Goal: Find specific page/section: Find specific page/section

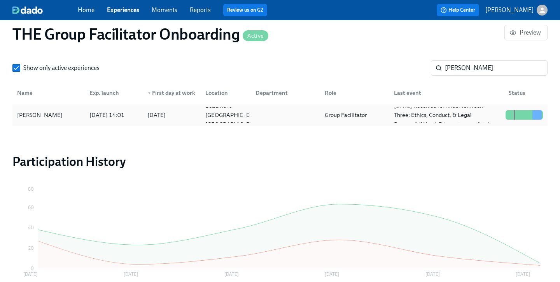
scroll to position [725, 0]
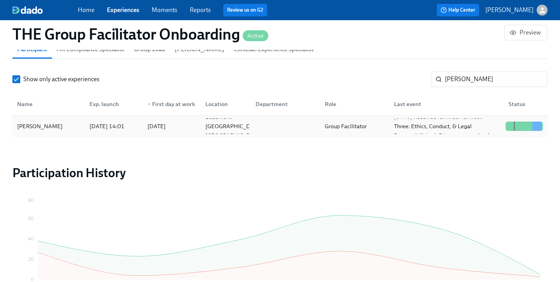
click at [53, 124] on div "[PERSON_NAME]" at bounding box center [40, 126] width 52 height 9
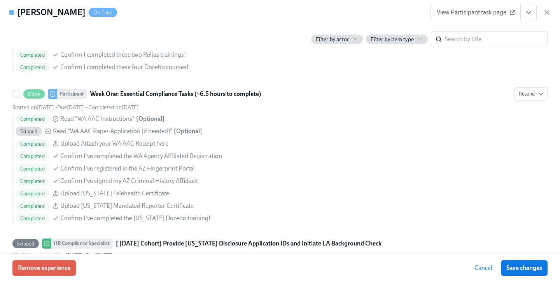
scroll to position [585, 0]
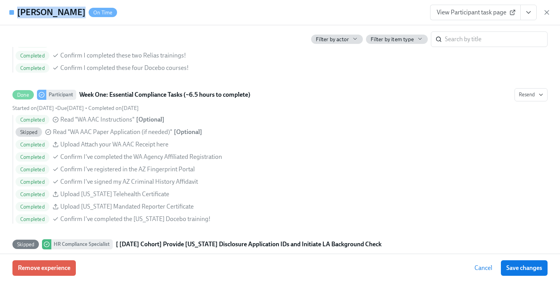
drag, startPoint x: 70, startPoint y: 13, endPoint x: 18, endPoint y: 10, distance: 52.6
click at [18, 10] on h4 "[PERSON_NAME]" at bounding box center [51, 13] width 68 height 12
copy h4 "[PERSON_NAME]"
